Goal: Transaction & Acquisition: Purchase product/service

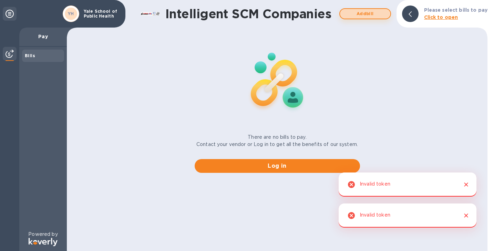
click at [374, 12] on span "Add bill" at bounding box center [365, 14] width 39 height 8
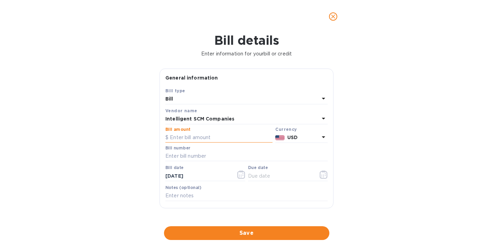
click at [200, 136] on input "text" at bounding box center [218, 138] width 107 height 10
type input "250"
type input "S00498026 (KIMFAAPPG)"
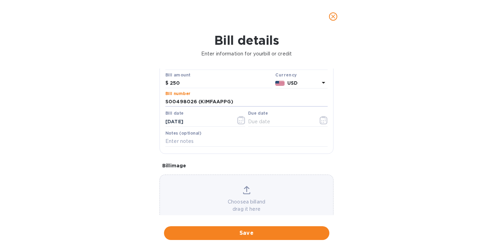
scroll to position [72, 0]
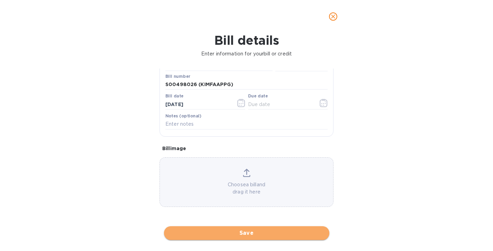
click at [249, 235] on span "Save" at bounding box center [247, 233] width 154 height 8
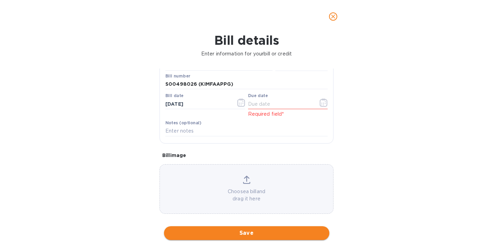
click at [248, 236] on span "Save" at bounding box center [247, 233] width 154 height 8
click at [269, 105] on input "text" at bounding box center [280, 104] width 65 height 10
click at [321, 106] on icon "button" at bounding box center [324, 103] width 8 height 8
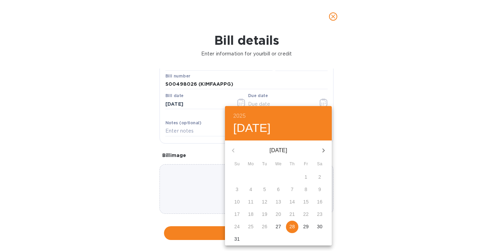
click at [292, 226] on p "28" at bounding box center [293, 226] width 6 height 7
type input "[DATE]"
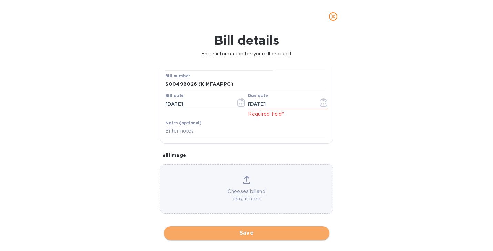
click at [240, 235] on span "Save" at bounding box center [247, 233] width 154 height 8
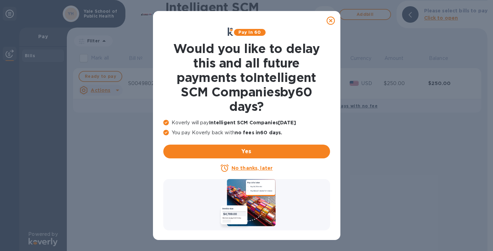
click at [329, 20] on icon at bounding box center [331, 21] width 8 height 8
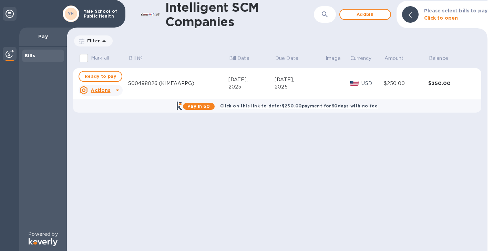
click at [116, 92] on icon at bounding box center [117, 90] width 8 height 8
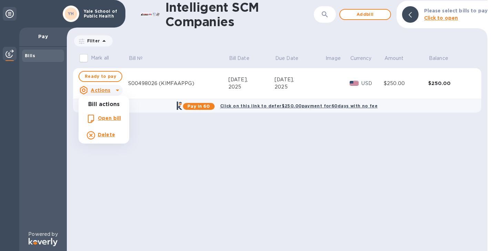
click at [104, 75] on div at bounding box center [246, 125] width 493 height 251
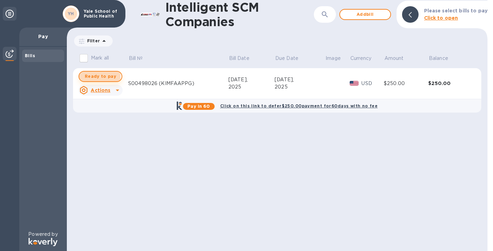
click at [96, 77] on span "Ready to pay" at bounding box center [100, 76] width 31 height 8
checkbox input "true"
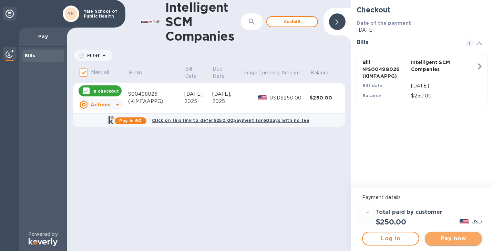
click at [454, 239] on span "Pay now" at bounding box center [453, 239] width 46 height 8
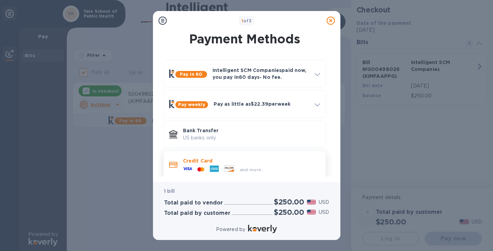
scroll to position [7, 0]
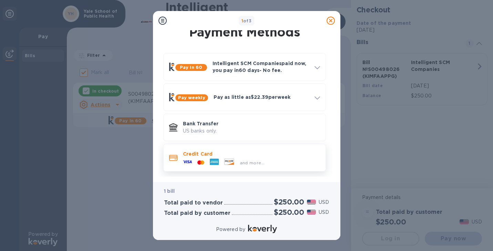
click at [236, 155] on p "Credit Card" at bounding box center [251, 154] width 137 height 7
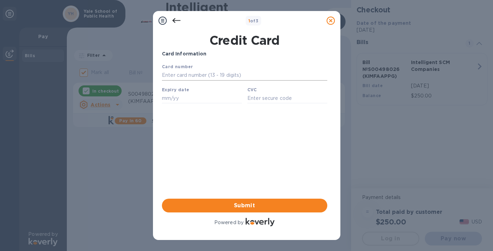
scroll to position [0, 0]
click at [202, 74] on input "text" at bounding box center [244, 75] width 165 height 10
type input "[CREDIT_CARD_NUMBER]"
click at [182, 99] on input "text" at bounding box center [202, 98] width 80 height 10
type input "09/25"
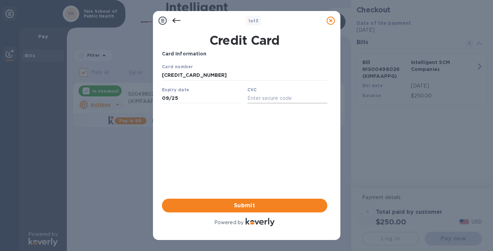
click at [266, 101] on input "text" at bounding box center [287, 98] width 80 height 10
type input "590"
click at [262, 207] on span "Submit" at bounding box center [245, 206] width 154 height 8
click at [238, 206] on span "Submit" at bounding box center [245, 206] width 154 height 8
